Goal: Transaction & Acquisition: Purchase product/service

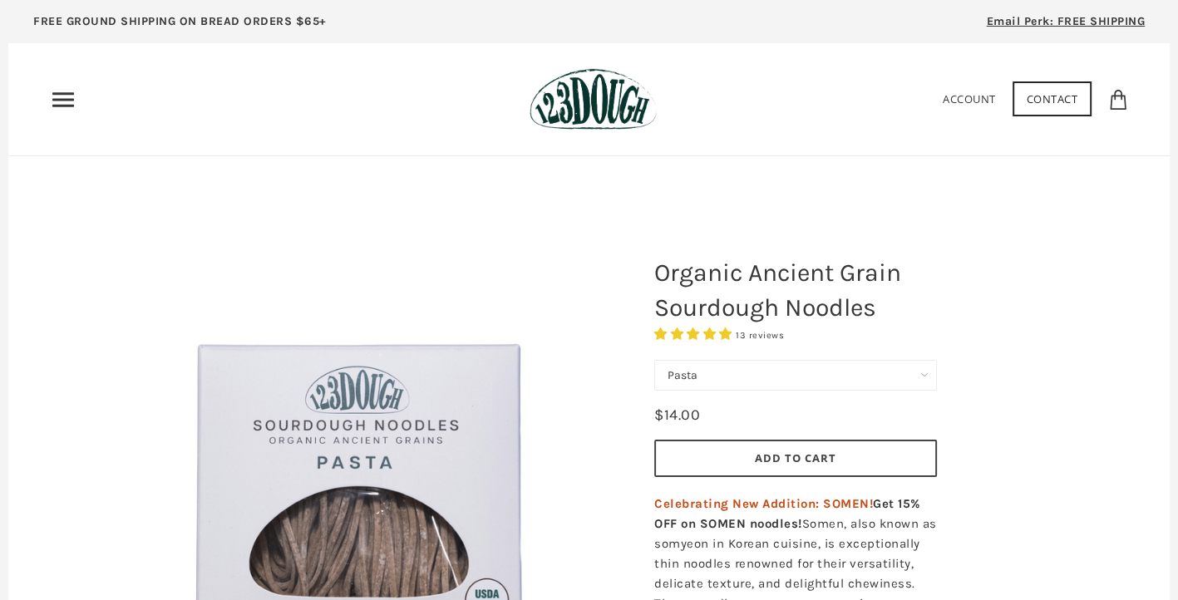
click at [54, 109] on icon "Primary" at bounding box center [63, 99] width 27 height 27
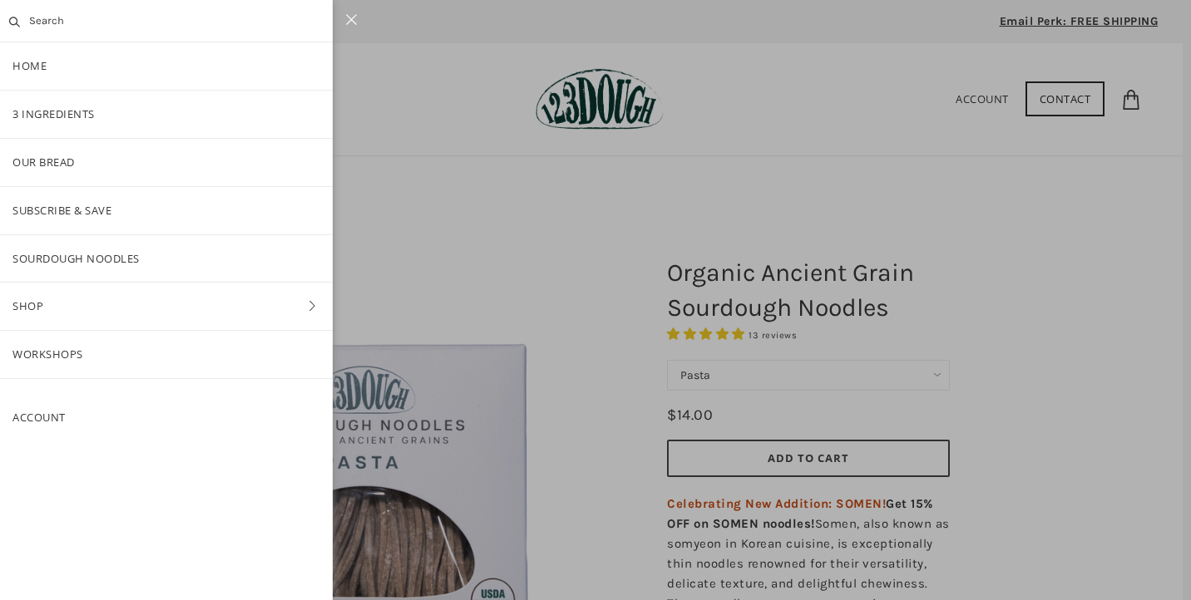
click at [503, 204] on div at bounding box center [595, 300] width 1191 height 600
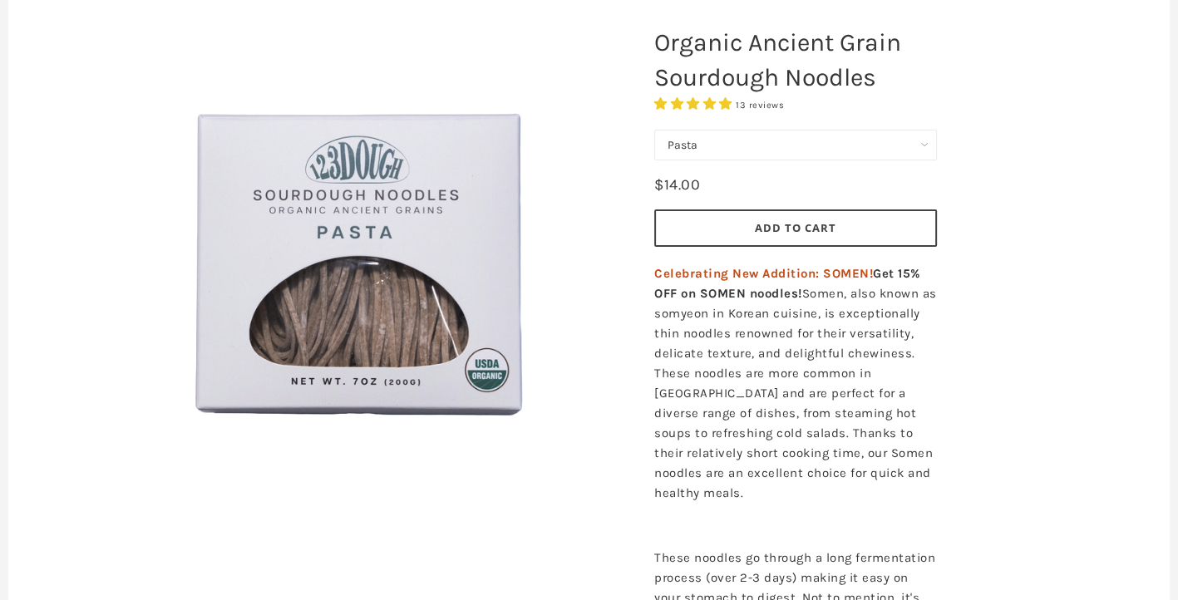
scroll to position [223, 0]
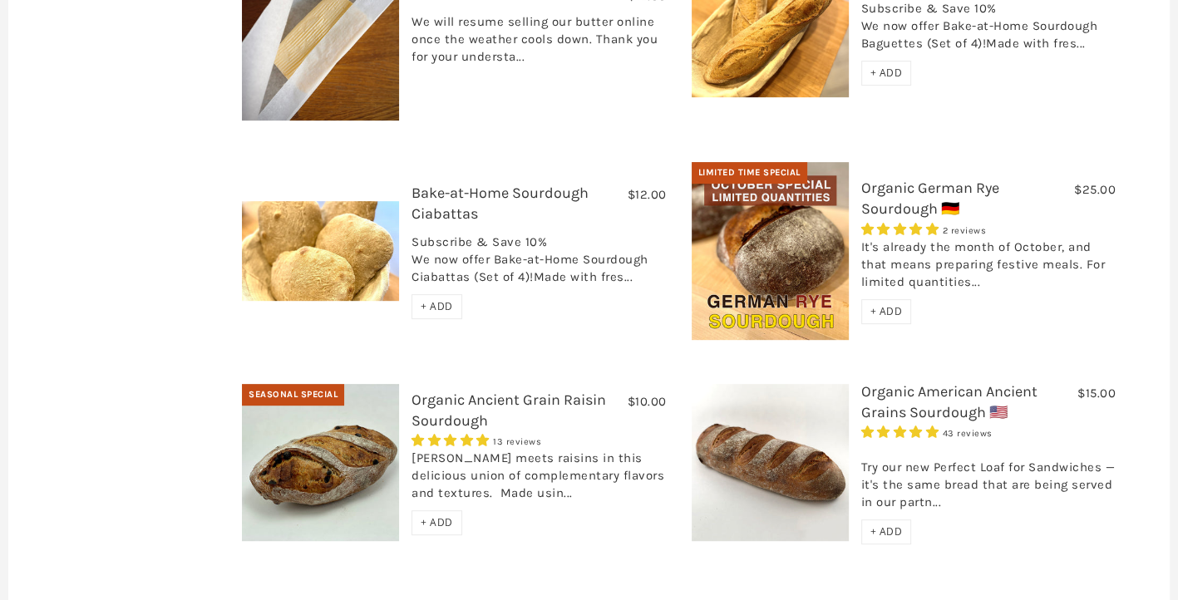
scroll to position [683, 0]
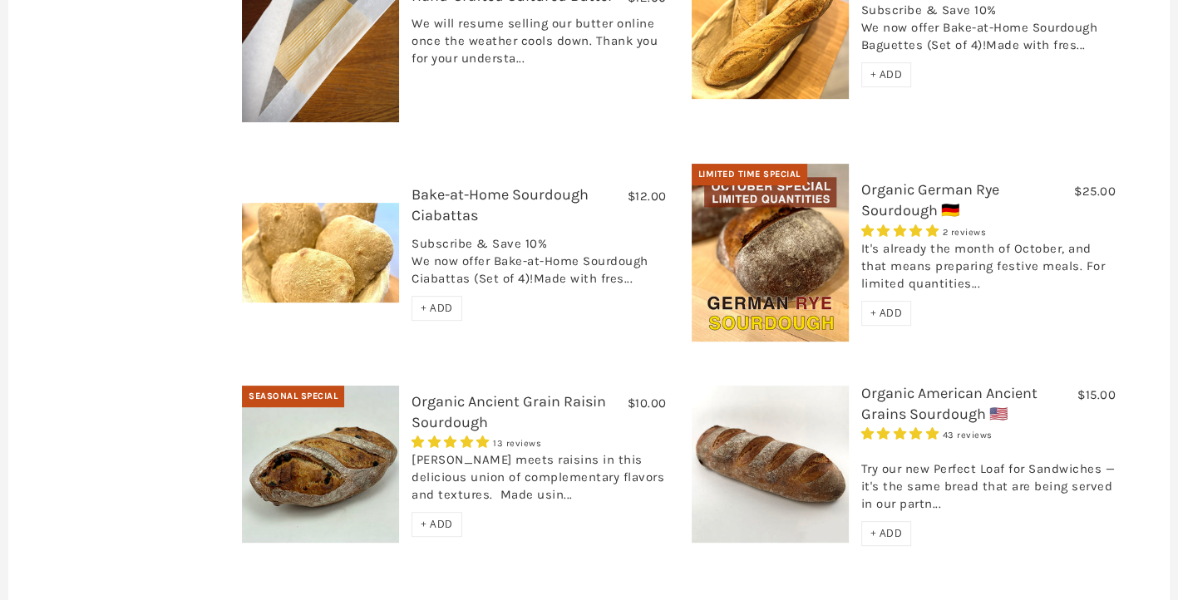
click at [299, 406] on img at bounding box center [320, 464] width 157 height 157
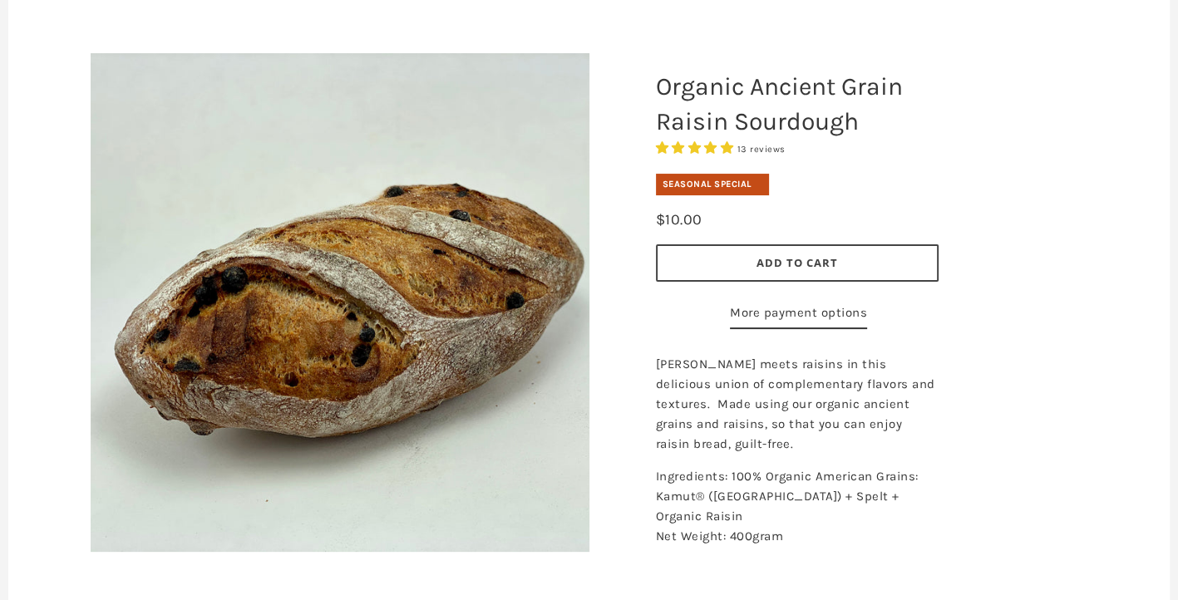
scroll to position [185, 0]
